Goal: Find specific page/section: Find specific page/section

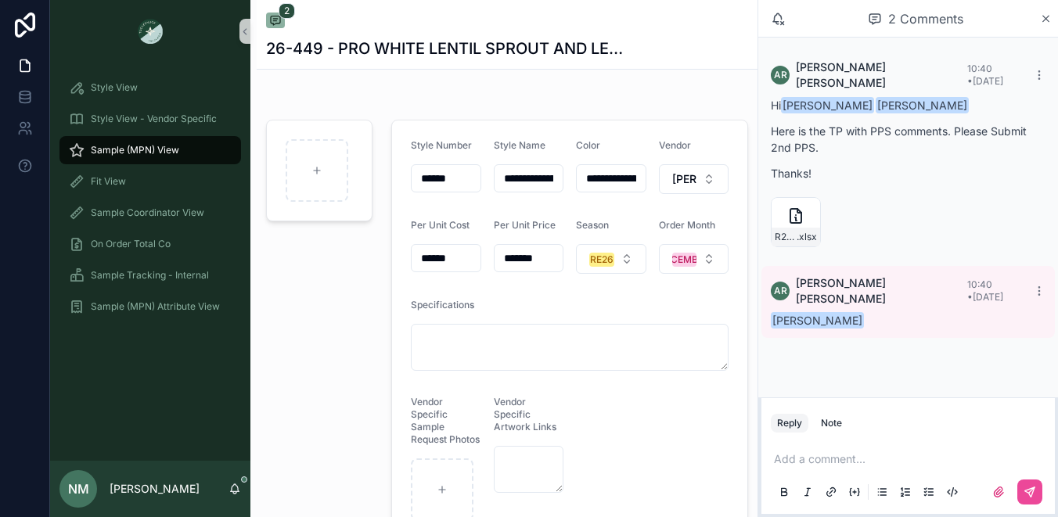
scroll to position [5, 0]
click at [808, 204] on icon "scrollable content" at bounding box center [807, 210] width 13 height 13
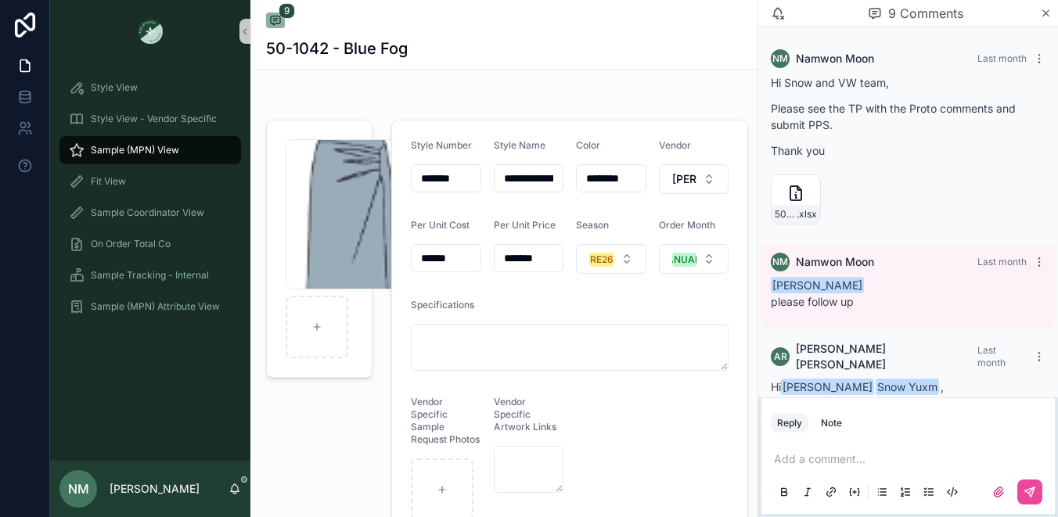
scroll to position [661, 0]
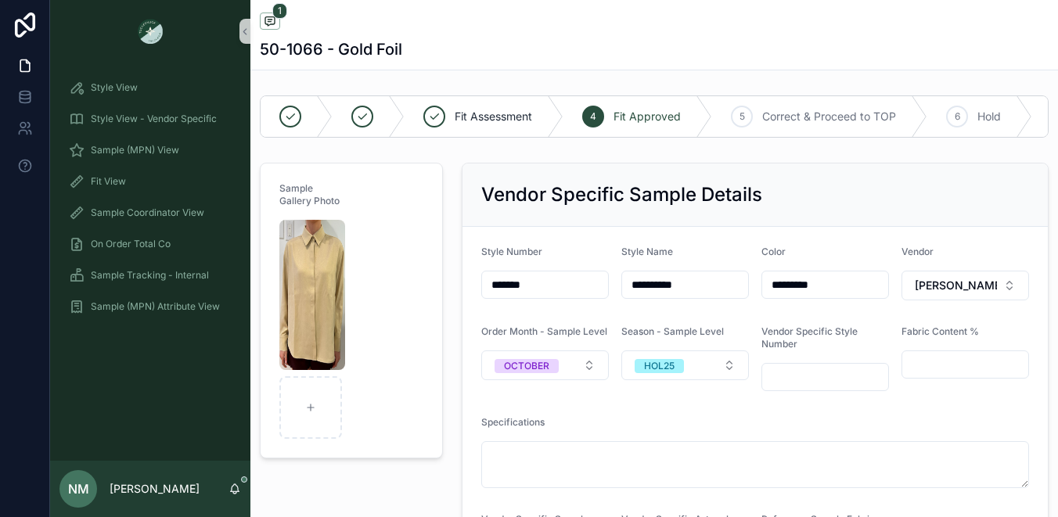
click at [430, 57] on div "50-1066 - Gold Foil" at bounding box center [654, 49] width 789 height 22
click at [161, 149] on span "Sample (MPN) View" at bounding box center [135, 150] width 88 height 13
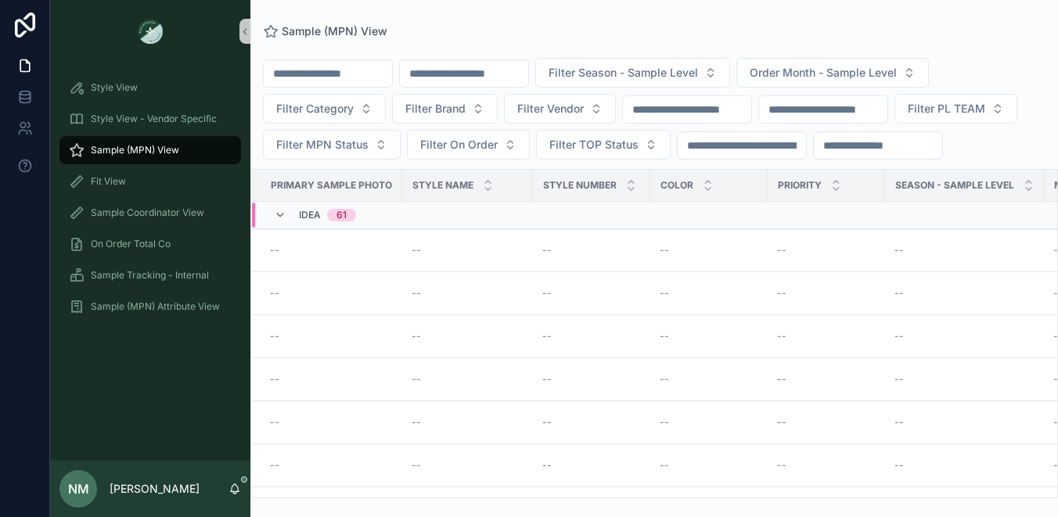
click at [473, 80] on input "scrollable content" at bounding box center [464, 74] width 128 height 22
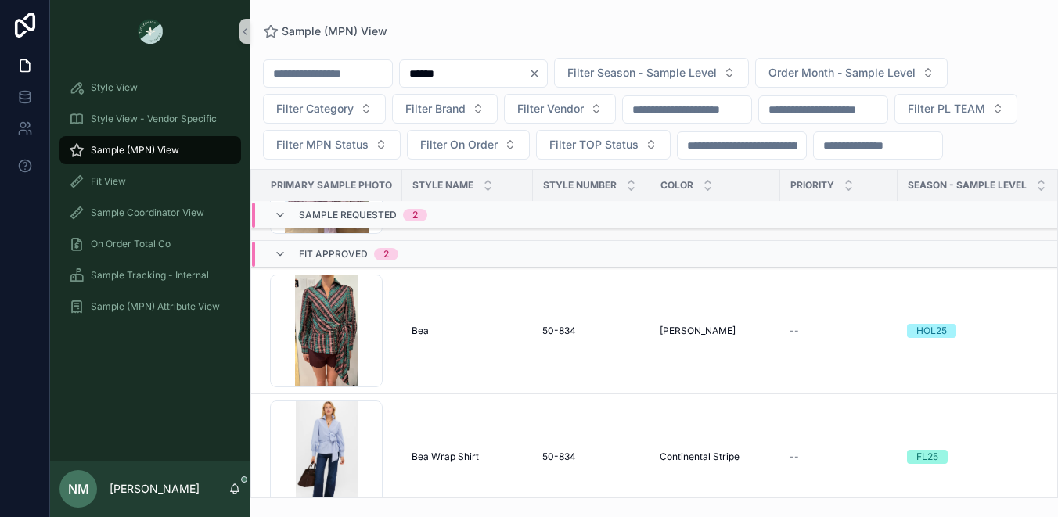
scroll to position [513, 0]
type input "******"
click at [533, 372] on td "50-834 50-834" at bounding box center [591, 331] width 117 height 126
click at [580, 336] on div "50-834 50-834" at bounding box center [591, 330] width 99 height 13
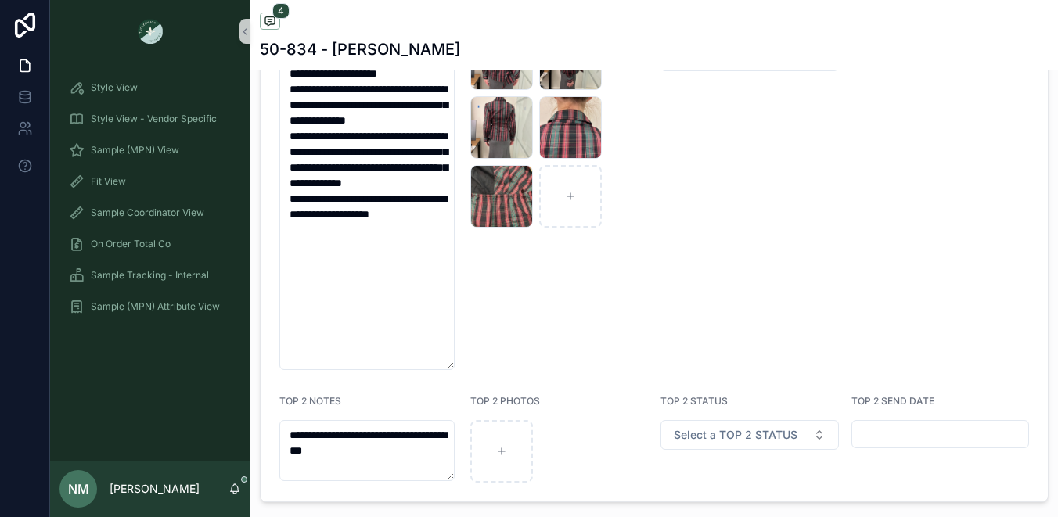
scroll to position [3288, 0]
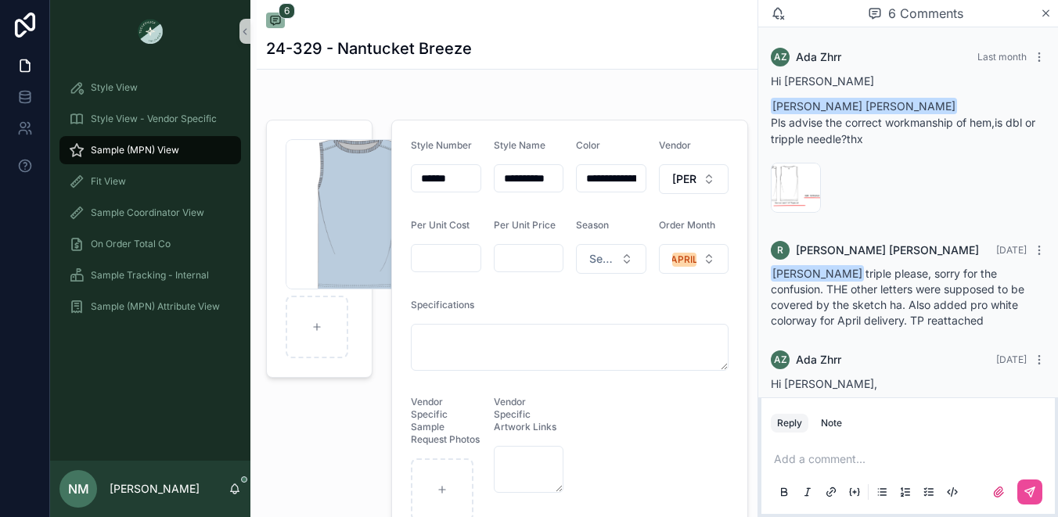
scroll to position [161, 0]
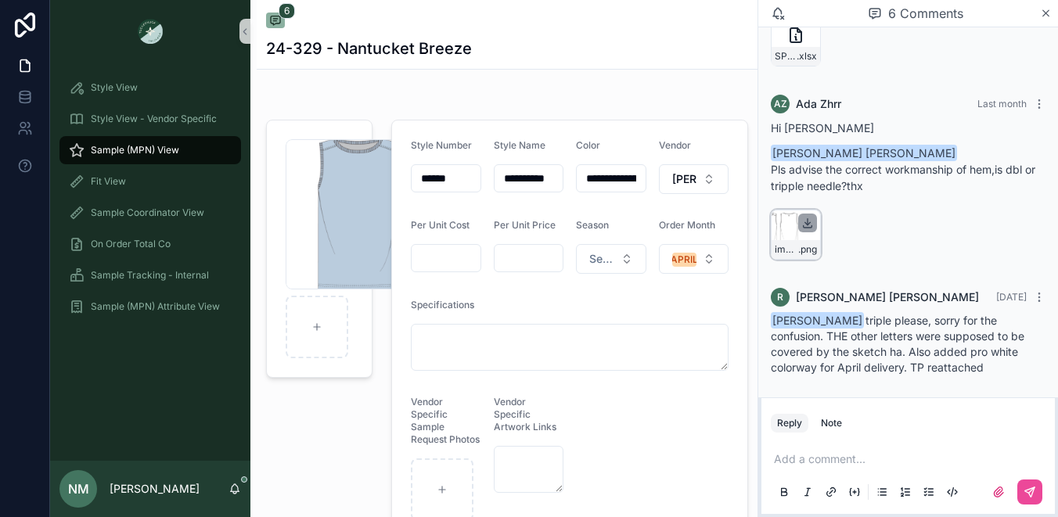
click at [809, 222] on icon "scrollable content" at bounding box center [807, 223] width 5 height 2
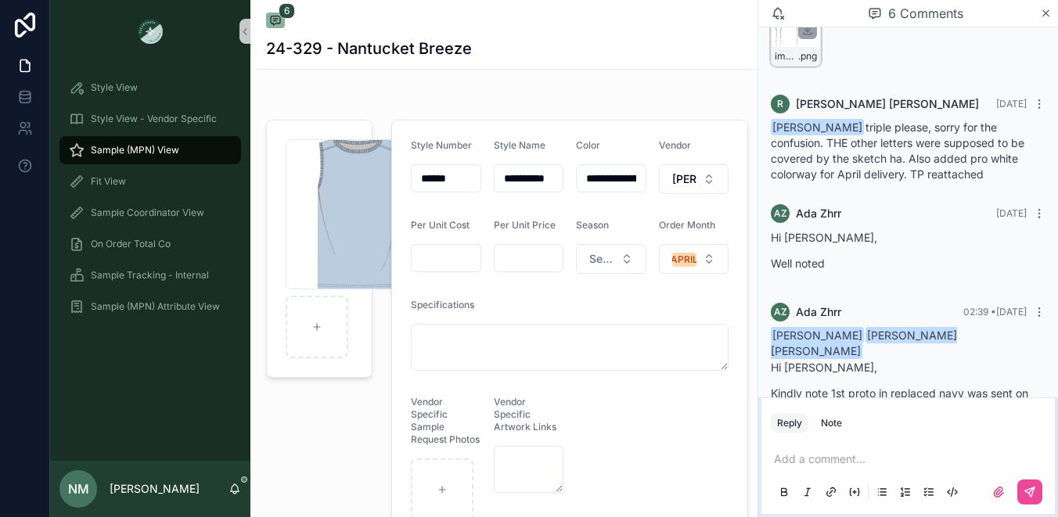
scroll to position [365, 0]
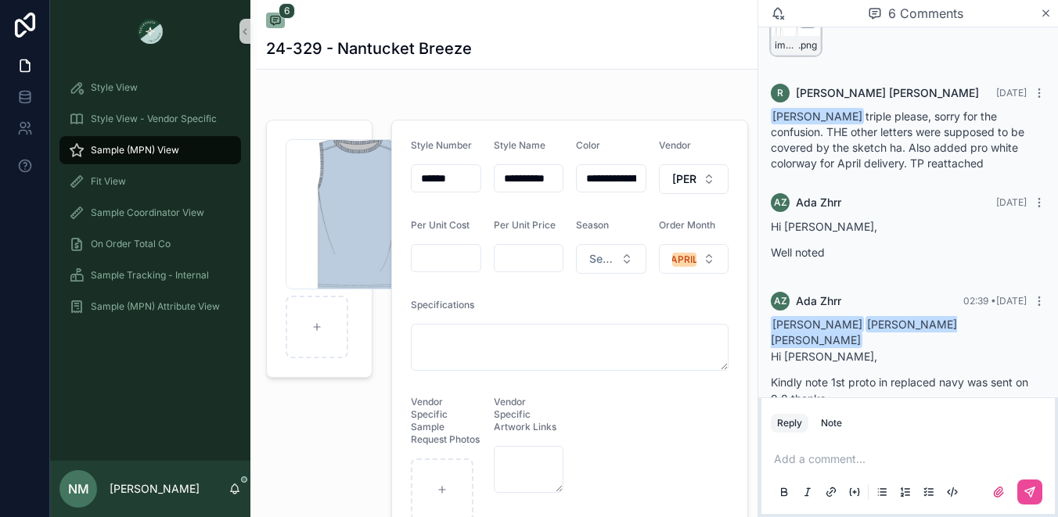
click at [817, 461] on p "scrollable content" at bounding box center [911, 459] width 275 height 16
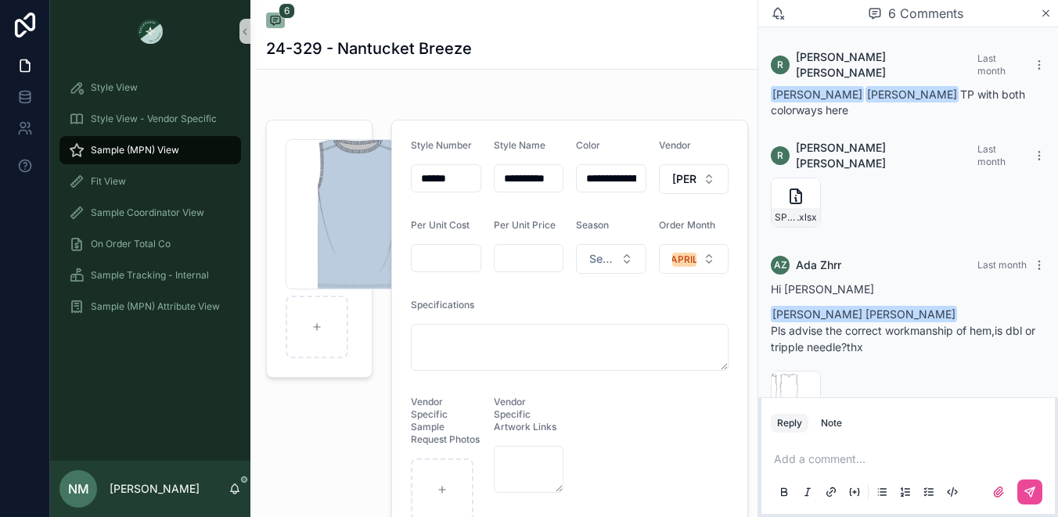
scroll to position [365, 0]
